Goal: Task Accomplishment & Management: Manage account settings

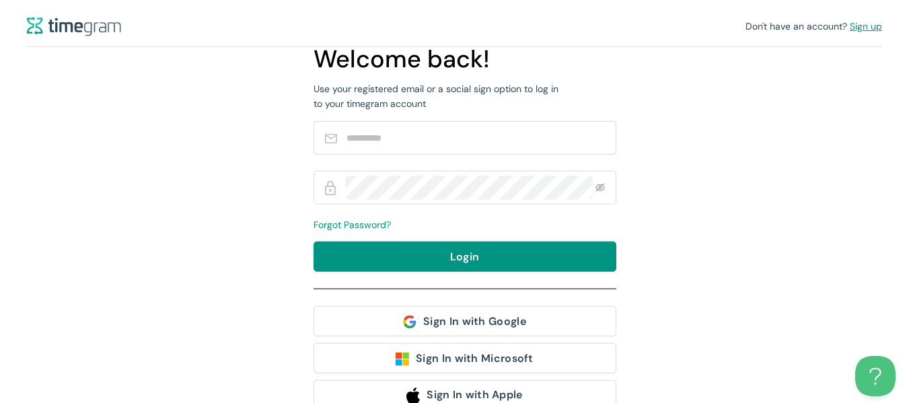
click at [875, 27] on span "Sign up" at bounding box center [865, 26] width 32 height 12
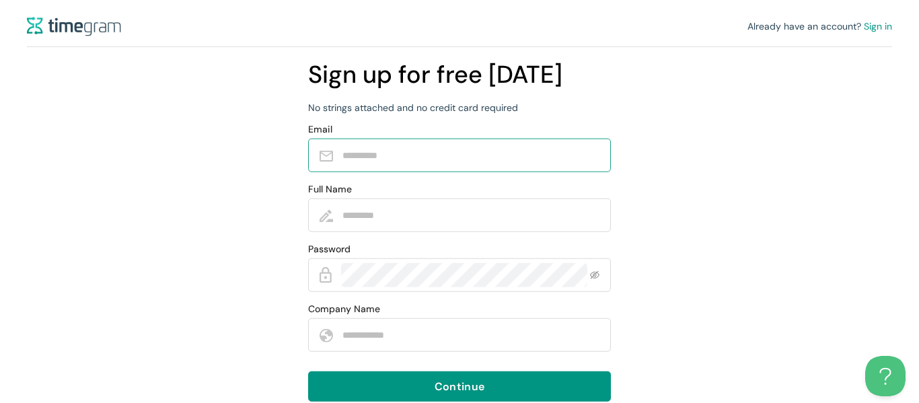
click at [523, 165] on input "Email" at bounding box center [469, 155] width 254 height 24
type input "**********"
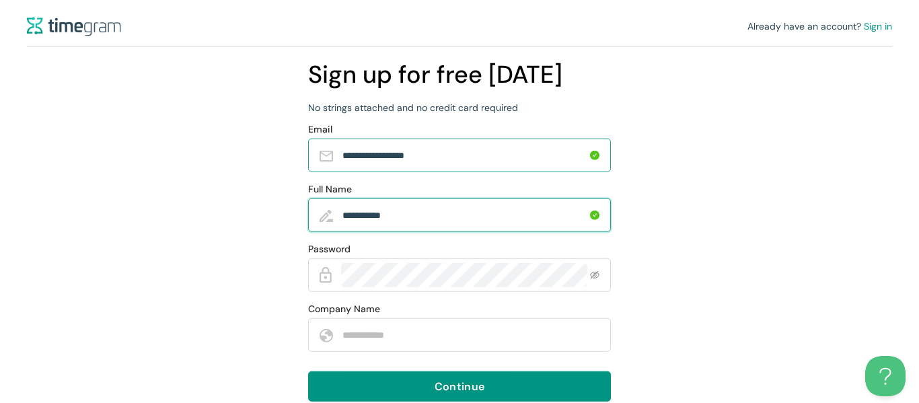
type input "**********"
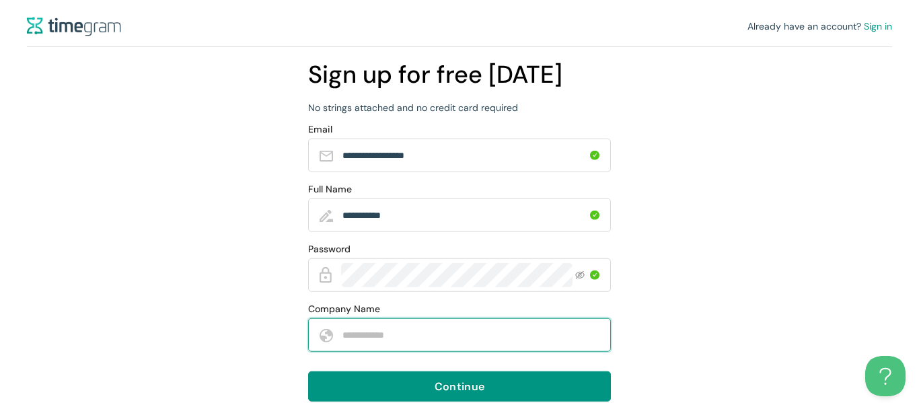
click at [407, 340] on input "Company Name" at bounding box center [469, 335] width 254 height 24
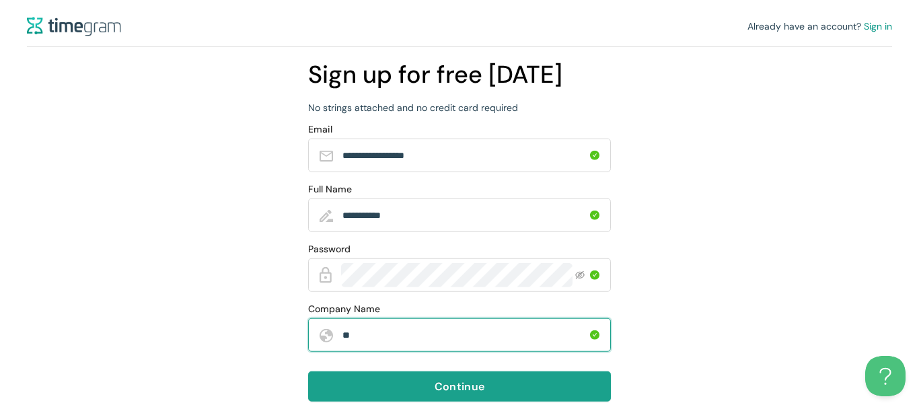
type input "**"
click at [392, 379] on button "Continue" at bounding box center [459, 386] width 303 height 30
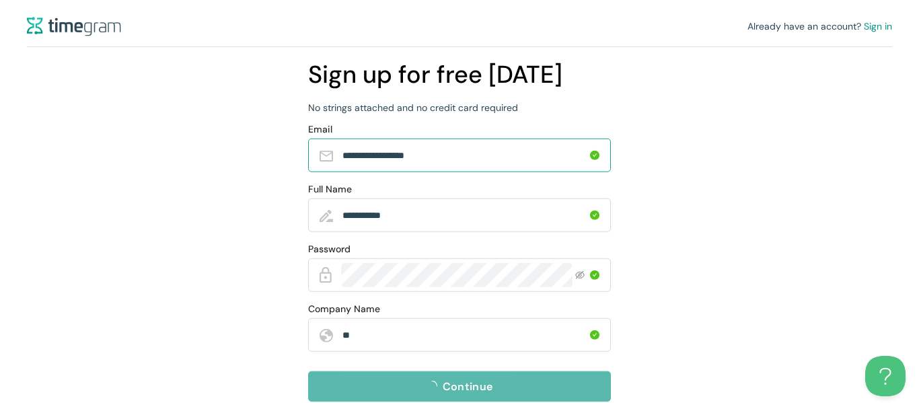
click at [482, 161] on input "**********" at bounding box center [464, 155] width 245 height 24
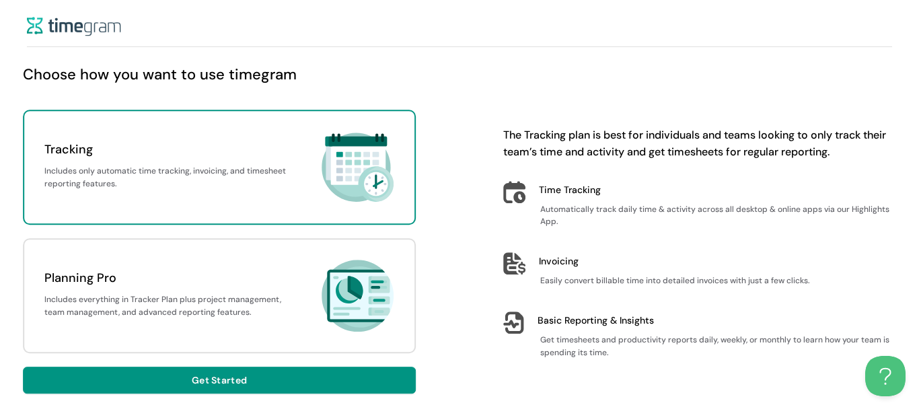
click at [479, 299] on div "Tracking Includes only automatic time tracking, invoicing, and timesheet report…" at bounding box center [459, 252] width 873 height 284
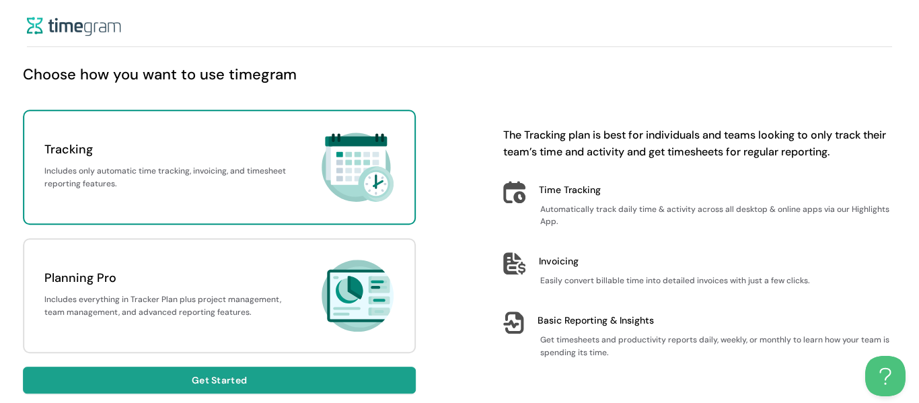
click at [338, 379] on button "Get Started" at bounding box center [219, 380] width 393 height 27
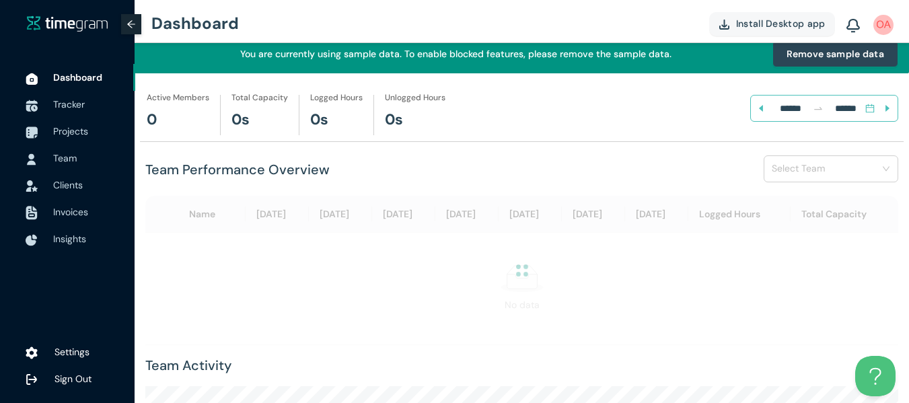
scroll to position [9, 0]
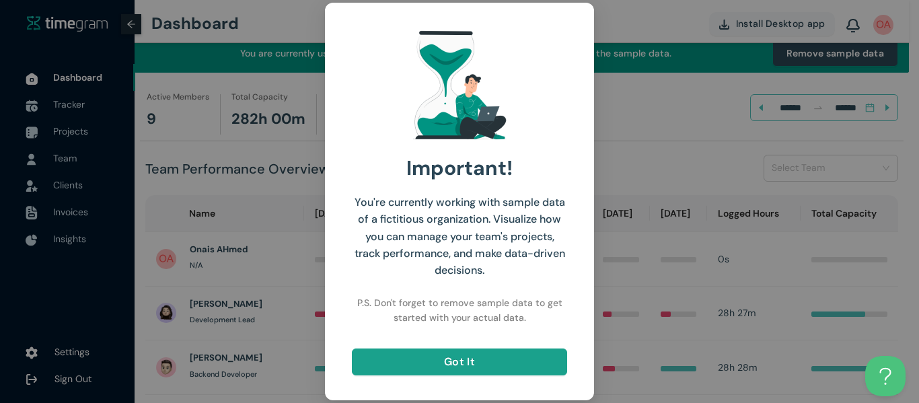
click at [474, 369] on span "Got It" at bounding box center [459, 361] width 31 height 17
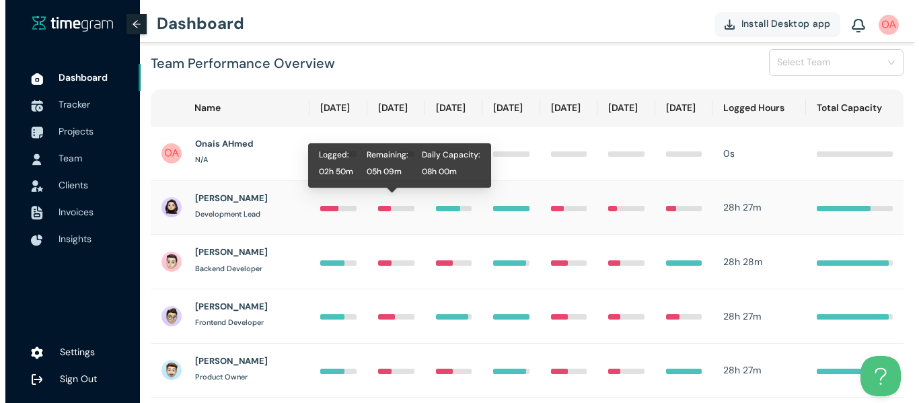
scroll to position [116, 0]
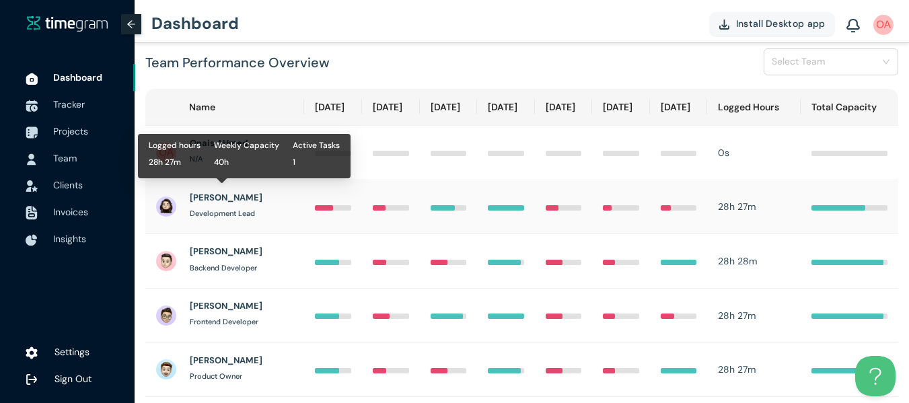
click at [261, 206] on div "[PERSON_NAME] Development Lead" at bounding box center [224, 207] width 137 height 32
click at [229, 192] on h1 "[PERSON_NAME]" at bounding box center [226, 197] width 73 height 13
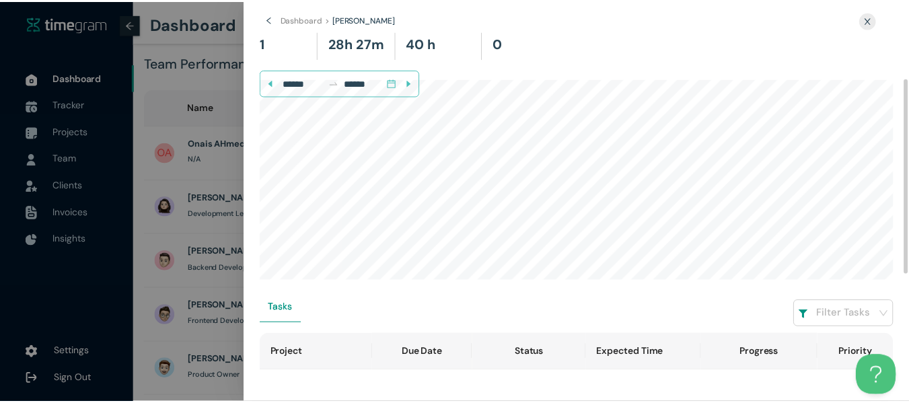
scroll to position [0, 0]
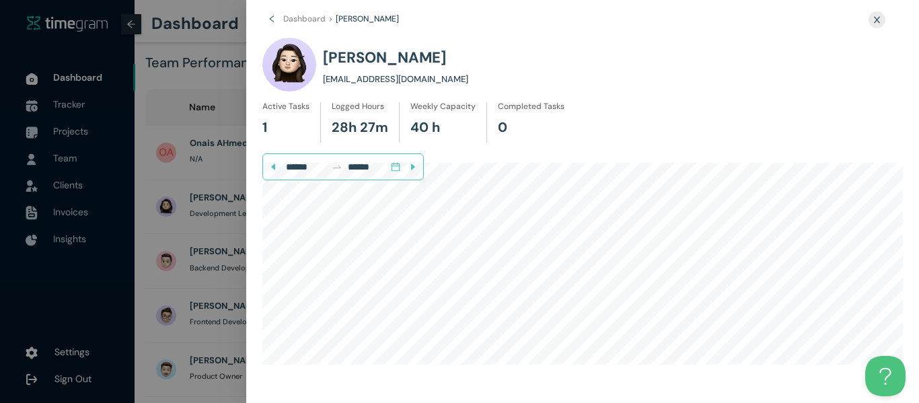
click at [215, 83] on div at bounding box center [459, 201] width 919 height 403
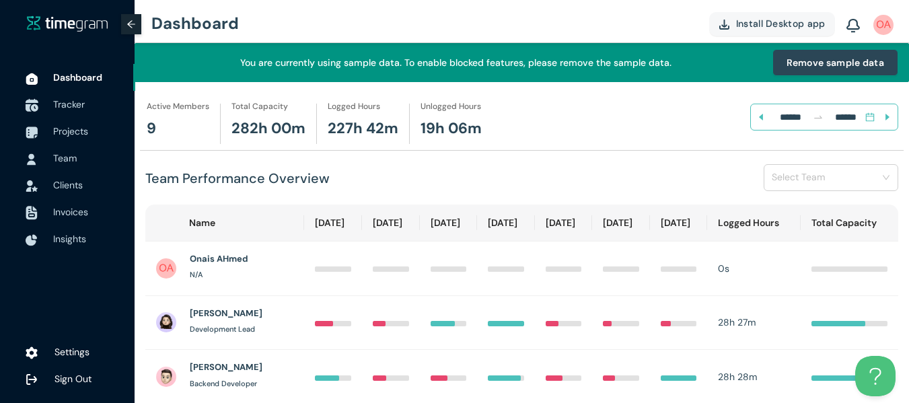
click at [71, 98] on span "Tracker" at bounding box center [69, 104] width 32 height 12
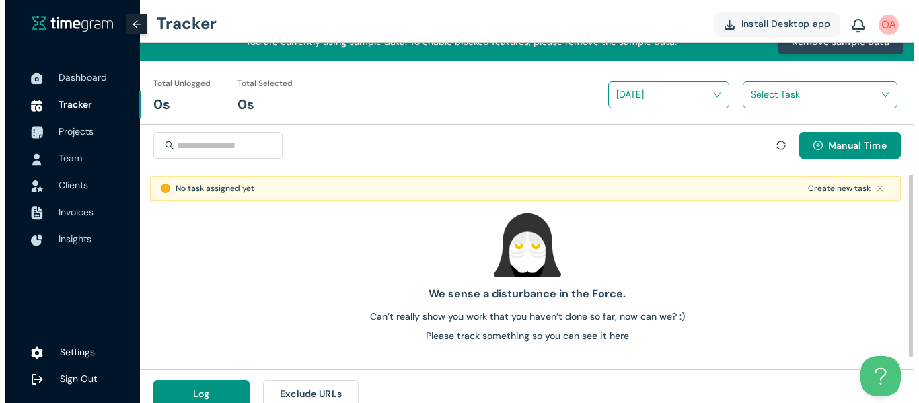
scroll to position [35, 0]
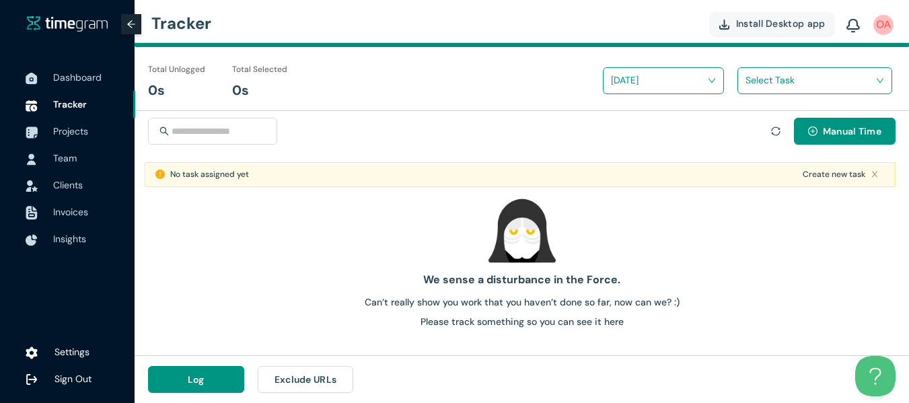
click at [833, 89] on input "search" at bounding box center [809, 80] width 129 height 20
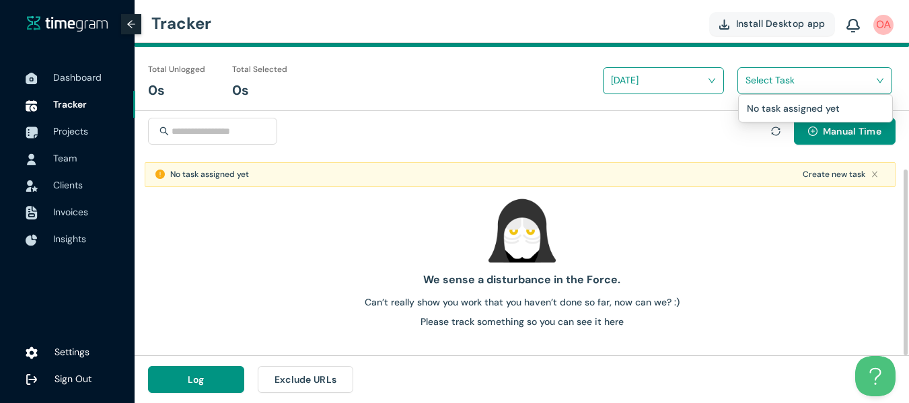
click at [375, 279] on h1 "We sense a disturbance in the Force." at bounding box center [521, 279] width 763 height 17
click at [874, 175] on icon "close" at bounding box center [874, 174] width 8 height 8
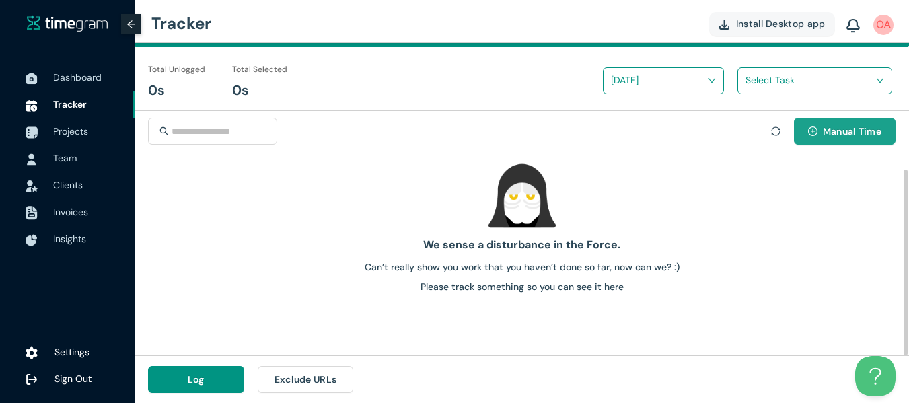
click at [872, 139] on button "Manual Time" at bounding box center [845, 131] width 102 height 27
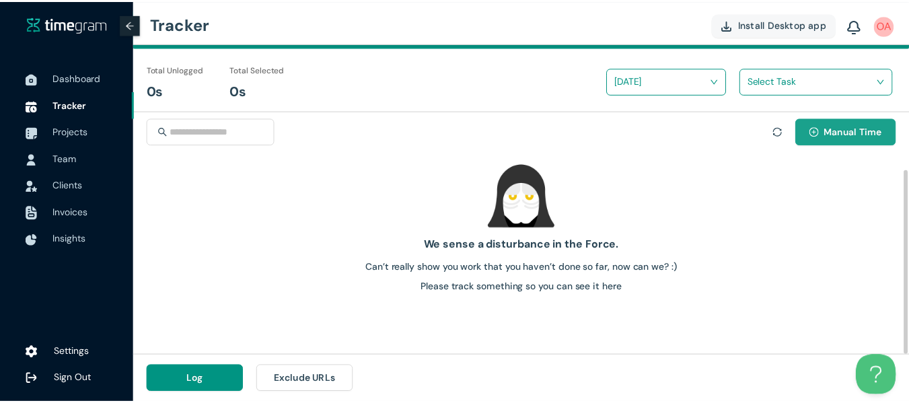
scroll to position [0, 0]
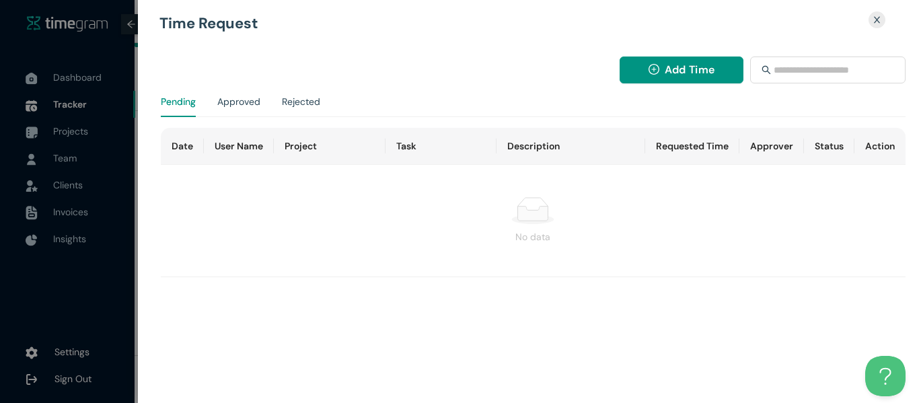
click at [879, 15] on icon "close" at bounding box center [876, 19] width 9 height 9
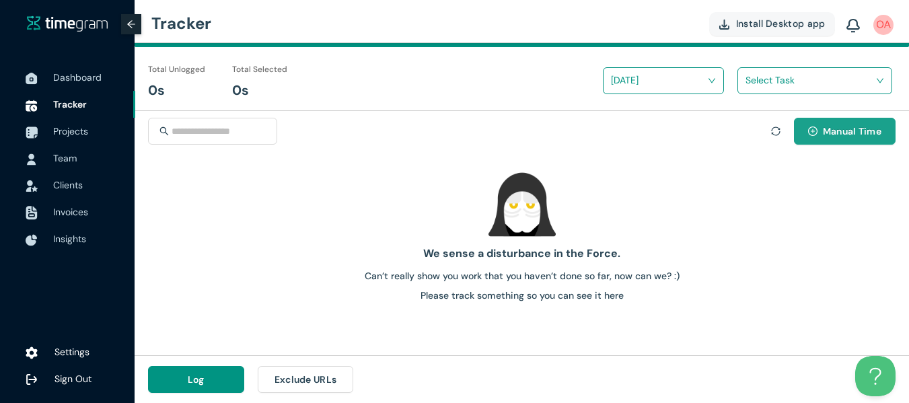
click at [837, 141] on button "Manual Time" at bounding box center [845, 131] width 102 height 27
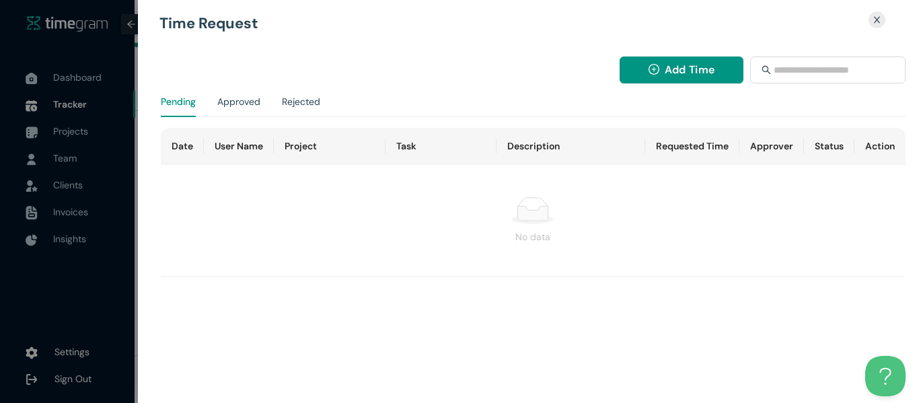
click at [880, 29] on div "Time Request" at bounding box center [528, 24] width 738 height 26
click at [880, 21] on icon "close" at bounding box center [876, 19] width 9 height 9
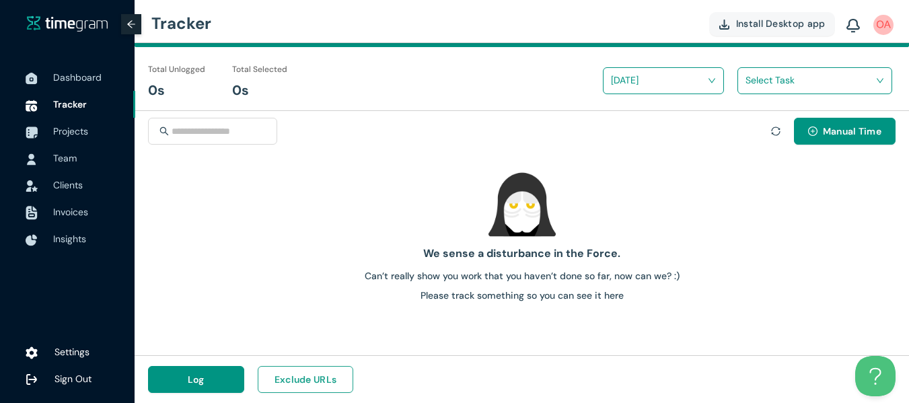
click at [324, 374] on span "Exclude URLs" at bounding box center [305, 379] width 63 height 15
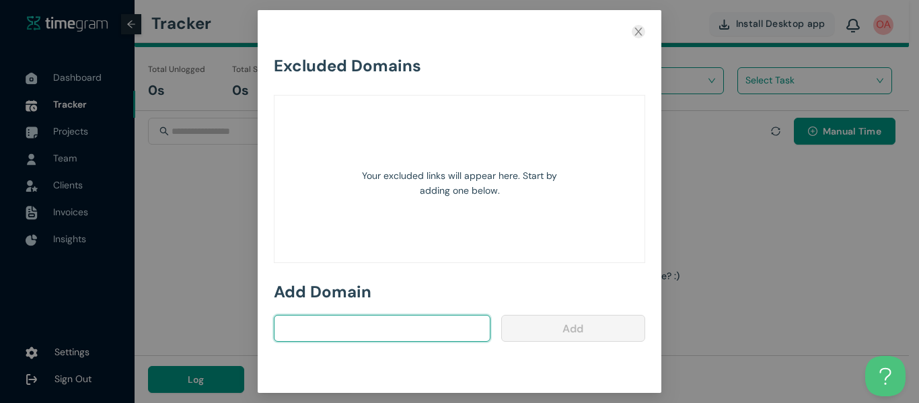
click at [381, 324] on input "text" at bounding box center [382, 328] width 217 height 27
type input "**********"
click at [636, 30] on icon "close" at bounding box center [637, 32] width 7 height 8
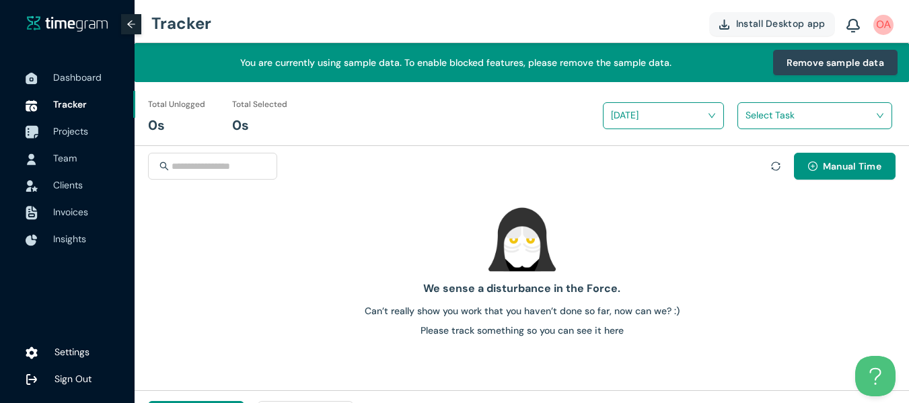
click at [76, 135] on span "Projects" at bounding box center [70, 131] width 35 height 12
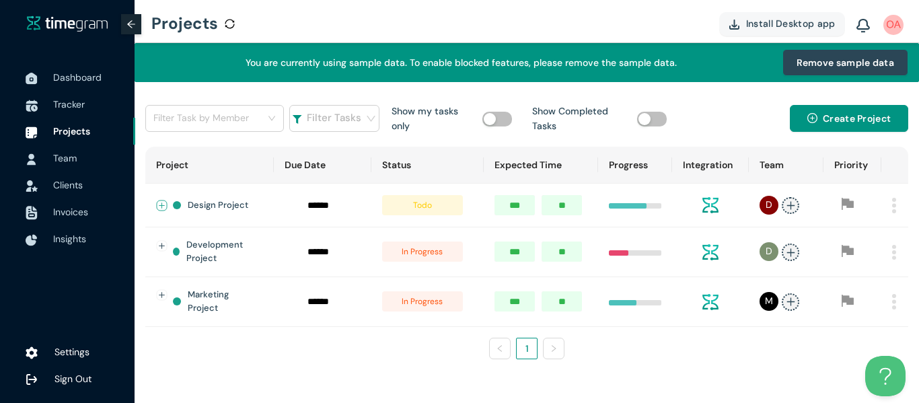
click at [164, 204] on button "Expand row" at bounding box center [162, 205] width 11 height 11
